Goal: Information Seeking & Learning: Learn about a topic

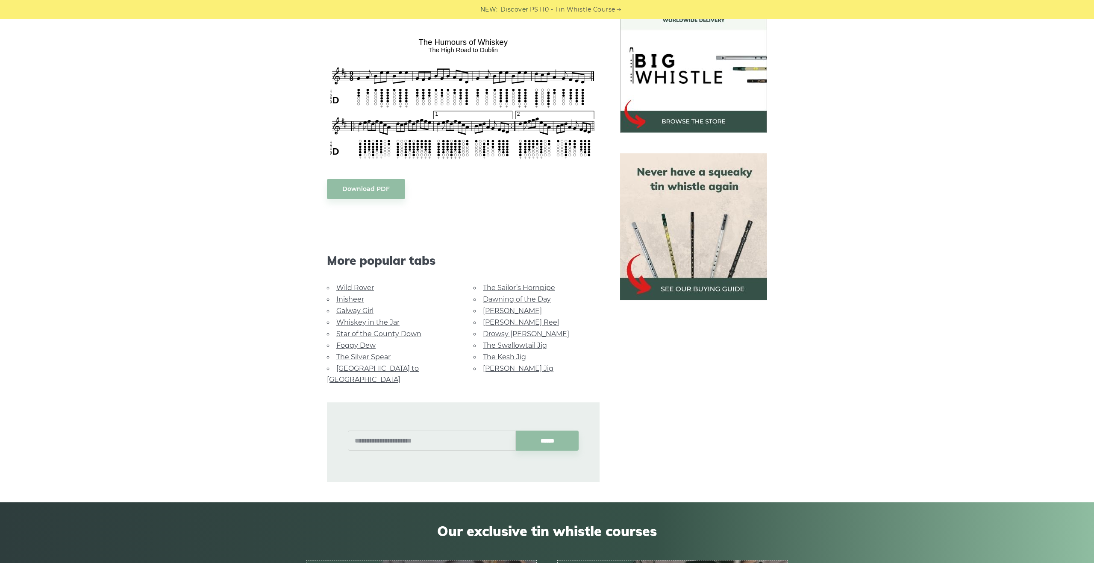
scroll to position [266, 0]
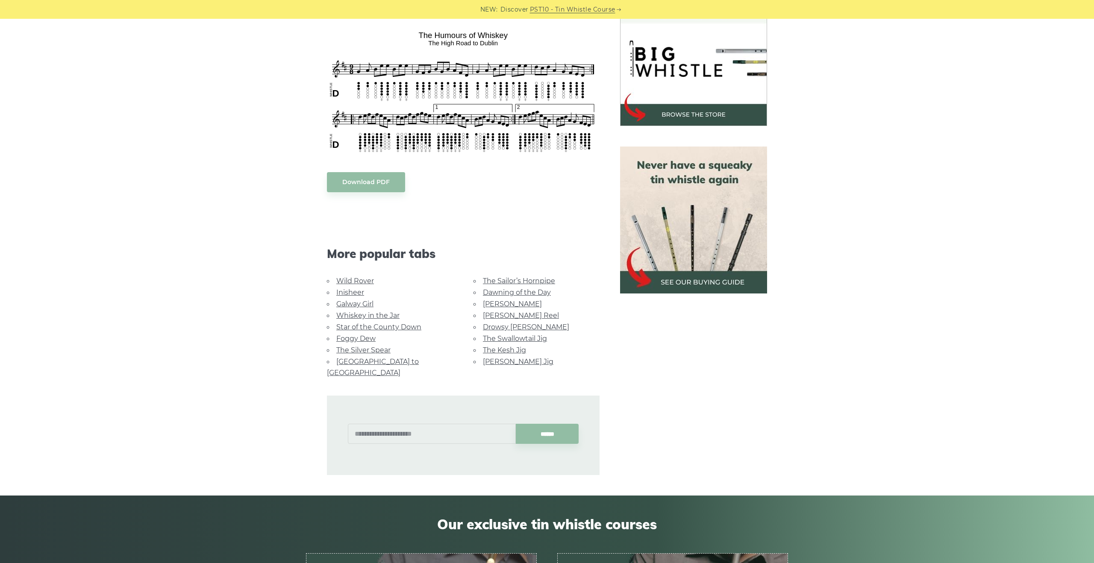
click at [362, 337] on link "Foggy Dew" at bounding box center [355, 339] width 39 height 8
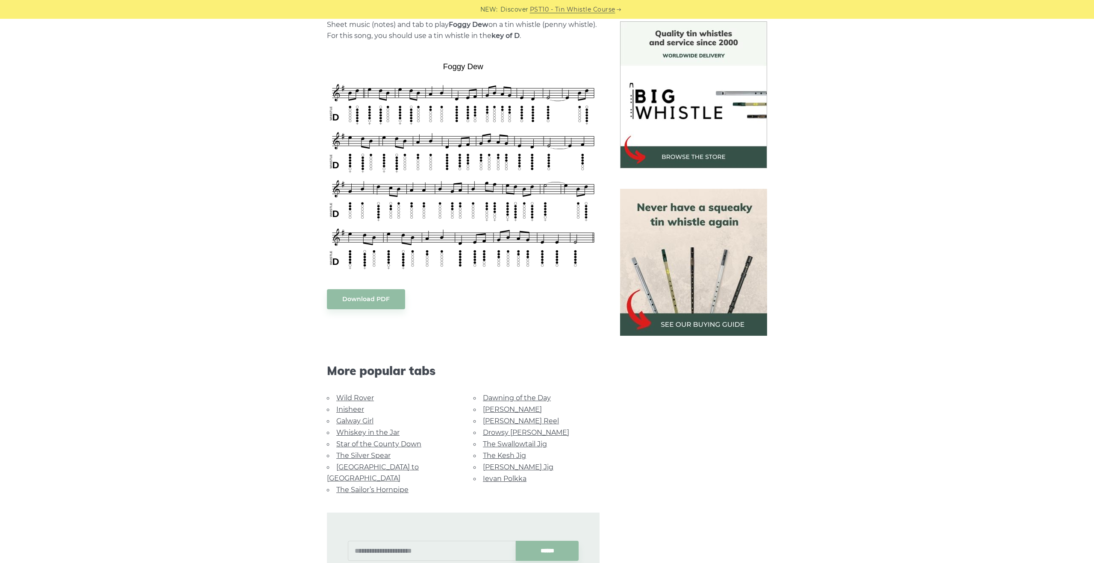
scroll to position [224, 0]
click at [371, 428] on link "Whiskey in the Jar" at bounding box center [367, 432] width 63 height 8
